Goal: Task Accomplishment & Management: Complete application form

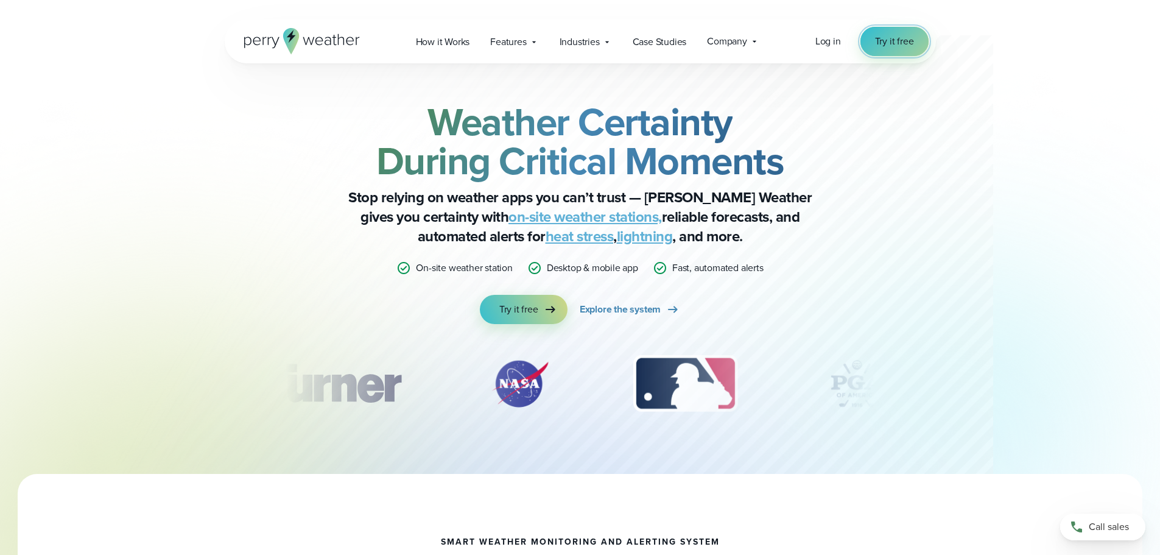
click at [883, 38] on span "Try it free" at bounding box center [894, 41] width 39 height 15
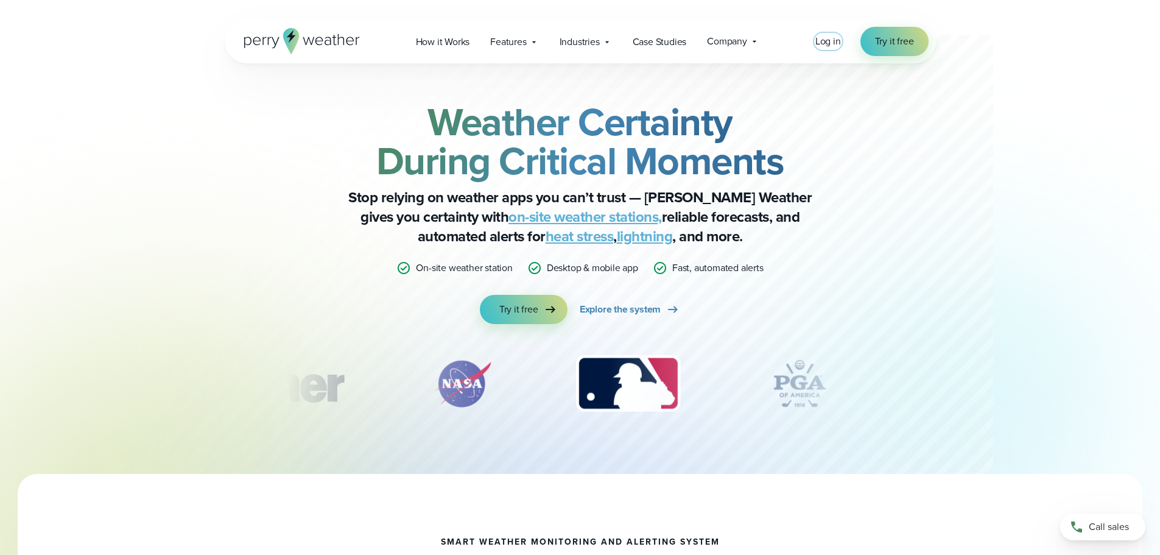
click at [829, 44] on span "Log in" at bounding box center [828, 41] width 26 height 14
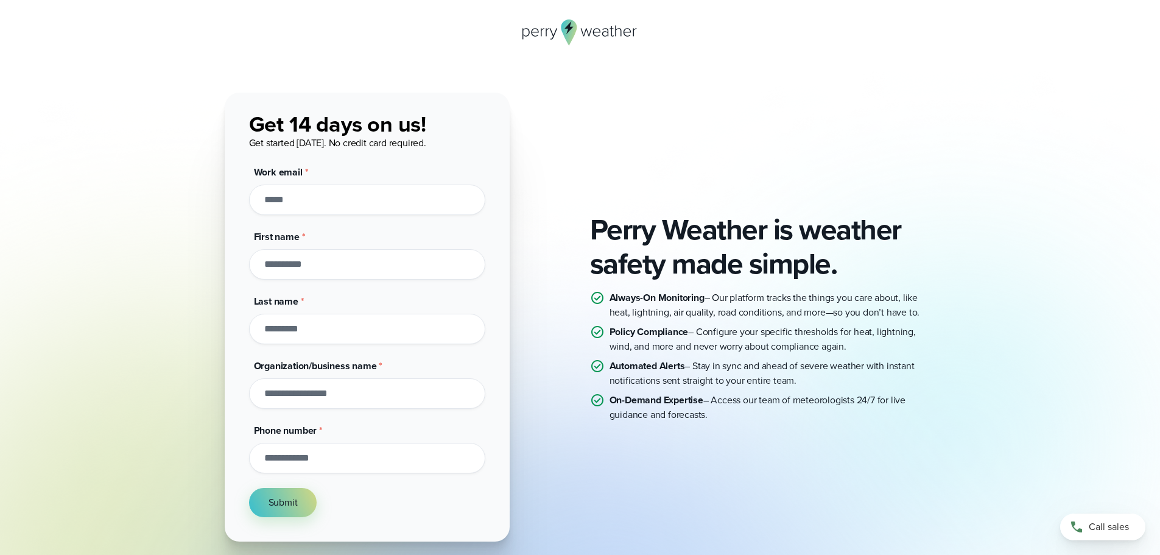
click at [314, 204] on input "Work email *" at bounding box center [367, 199] width 236 height 30
